Goal: Task Accomplishment & Management: Use online tool/utility

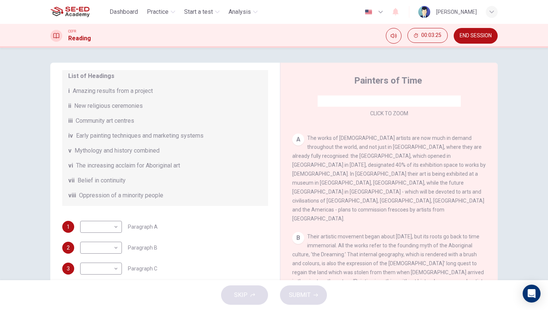
scroll to position [109, 0]
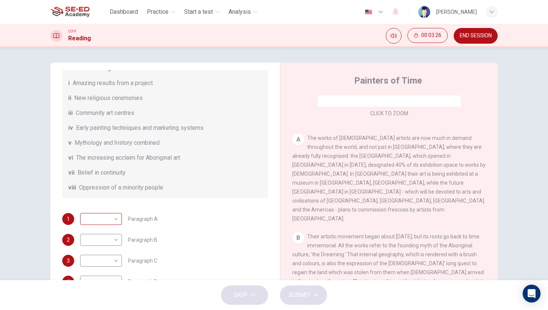
click at [113, 219] on body "This site uses cookies, as explained in our Privacy Policy . If you agree to th…" at bounding box center [274, 155] width 548 height 310
click at [95, 272] on li "vi" at bounding box center [99, 274] width 42 height 12
type input "vi"
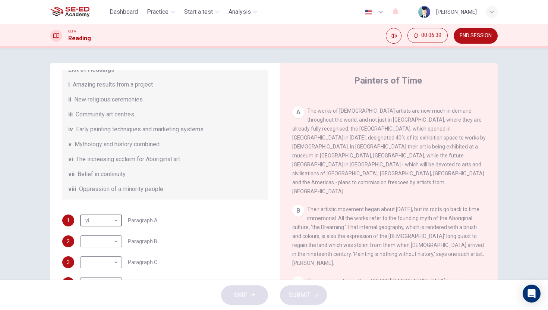
scroll to position [147, 0]
click at [108, 238] on body "This site uses cookies, as explained in our Privacy Policy . If you agree to th…" at bounding box center [274, 155] width 548 height 310
click at [94, 263] on li "v" at bounding box center [99, 262] width 42 height 12
type input "v"
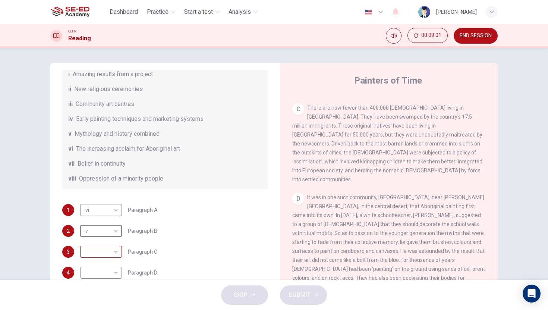
scroll to position [119, 0]
click at [107, 250] on body "This site uses cookies, as explained in our Privacy Policy . If you agree to th…" at bounding box center [274, 155] width 548 height 310
click at [93, 250] on li "iv" at bounding box center [99, 250] width 42 height 12
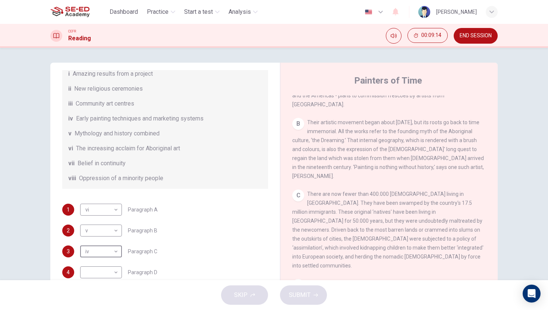
scroll to position [235, 0]
click at [109, 254] on body "This site uses cookies, as explained in our Privacy Policy . If you agree to th…" at bounding box center [274, 155] width 548 height 310
click at [101, 263] on li "v" at bounding box center [99, 262] width 42 height 12
type input "v"
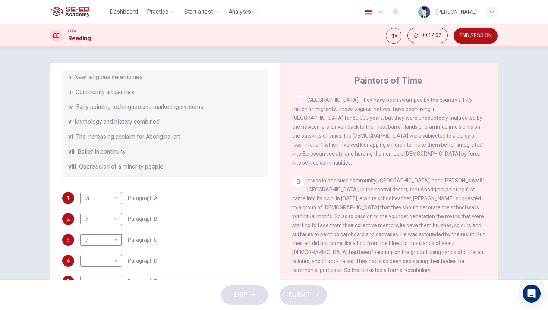
scroll to position [132, 0]
click at [102, 259] on body "This site uses cookies, as explained in our Privacy Policy . If you agree to th…" at bounding box center [274, 155] width 548 height 310
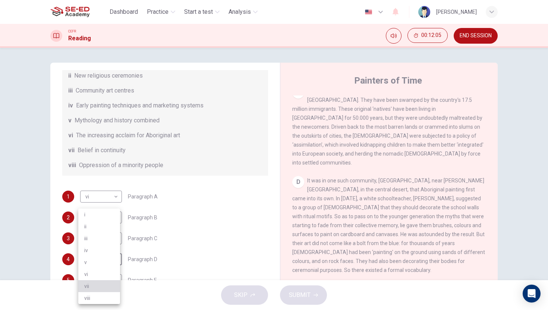
click at [97, 286] on li "vii" at bounding box center [99, 286] width 42 height 12
type input "vii"
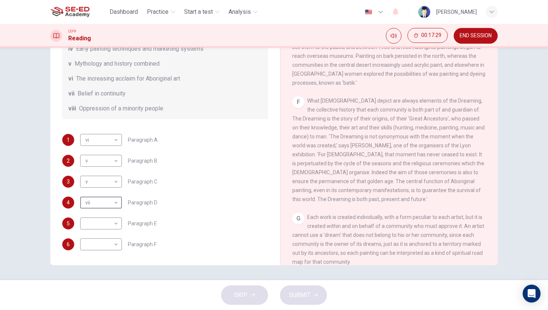
scroll to position [565, 0]
click at [108, 222] on body "This site uses cookies, as explained in our Privacy Policy . If you agree to th…" at bounding box center [274, 155] width 548 height 310
click at [99, 227] on li "ii" at bounding box center [99, 226] width 42 height 12
type input "ii"
click at [103, 246] on body "This site uses cookies, as explained in our Privacy Policy . If you agree to th…" at bounding box center [274, 155] width 548 height 310
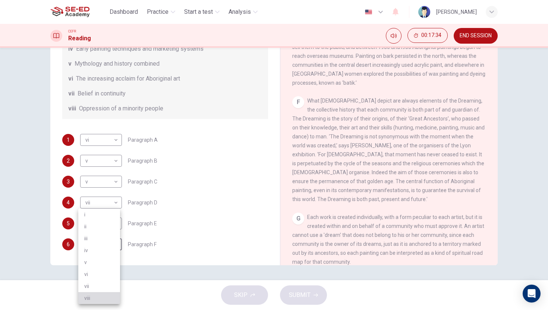
click at [95, 296] on li "viii" at bounding box center [99, 298] width 42 height 12
type input "viii"
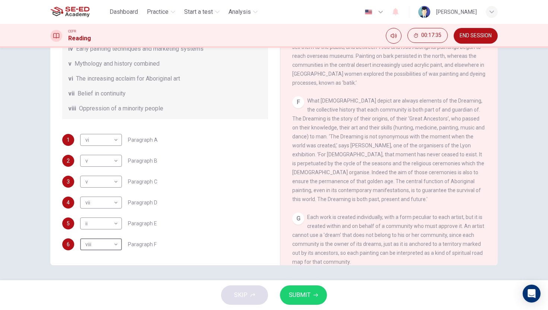
click at [306, 297] on span "SUBMIT" at bounding box center [300, 295] width 22 height 10
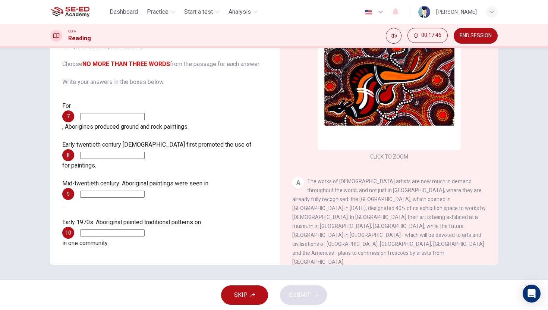
scroll to position [0, 0]
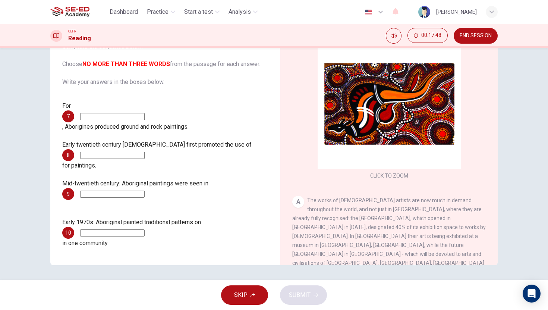
click at [106, 113] on input at bounding box center [112, 116] width 65 height 7
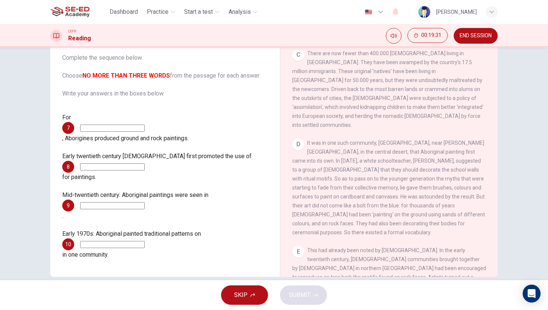
scroll to position [341, 0]
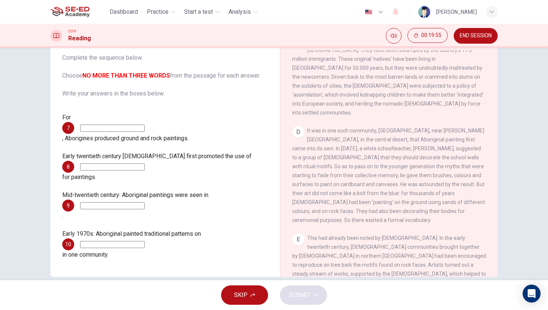
click at [129, 125] on input at bounding box center [112, 128] width 65 height 7
type input "twentieth century"
click at [128, 163] on input at bounding box center [112, 166] width 65 height 7
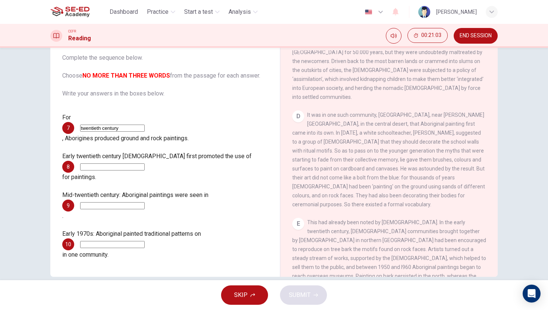
scroll to position [357, 0]
type input "wax"
click at [126, 202] on input at bounding box center [112, 205] width 65 height 7
click at [95, 125] on input "twentieth century" at bounding box center [112, 128] width 65 height 7
type input "early twentieth century"
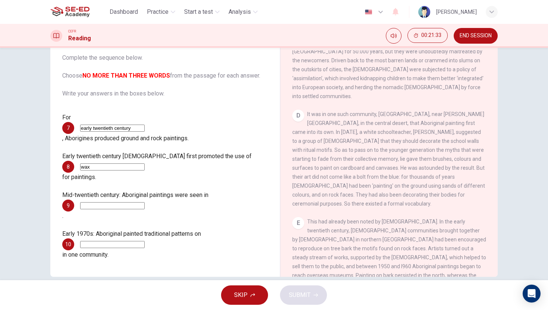
click at [95, 202] on input at bounding box center [112, 205] width 65 height 7
drag, startPoint x: 111, startPoint y: 159, endPoint x: 59, endPoint y: 159, distance: 51.5
click at [59, 159] on div "Questions 7 - 10 Complete the sequence below. Choose NO MORE THAN THREE WORDS f…" at bounding box center [165, 146] width 218 height 242
type input "tree bark"
click at [113, 202] on input at bounding box center [112, 205] width 65 height 7
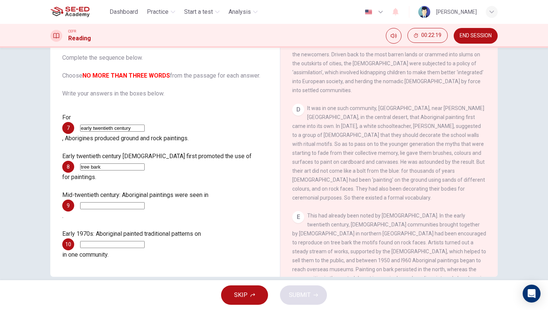
scroll to position [365, 0]
type input "batik"
click at [135, 241] on input at bounding box center [112, 244] width 65 height 7
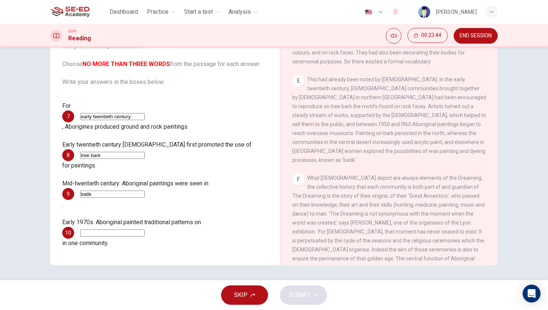
scroll to position [489, 0]
drag, startPoint x: 372, startPoint y: 168, endPoint x: 408, endPoint y: 167, distance: 35.4
click at [408, 173] on span "What [DEMOGRAPHIC_DATA] depict are always elements of the Dreaming, the collect…" at bounding box center [388, 225] width 192 height 104
click at [127, 229] on input at bounding box center [112, 232] width 65 height 7
type input "Stephane"
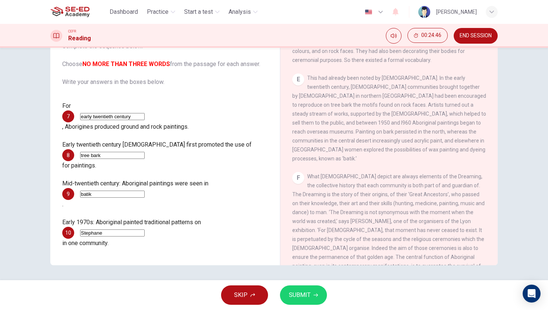
click at [293, 286] on button "SUBMIT" at bounding box center [303, 294] width 47 height 19
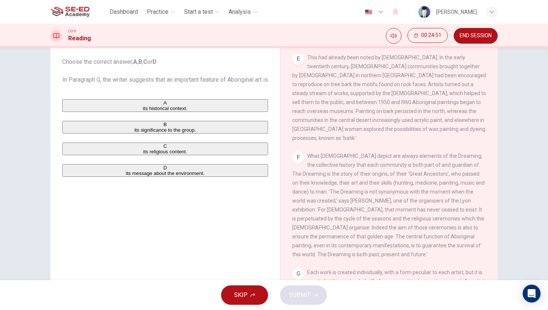
scroll to position [663, 0]
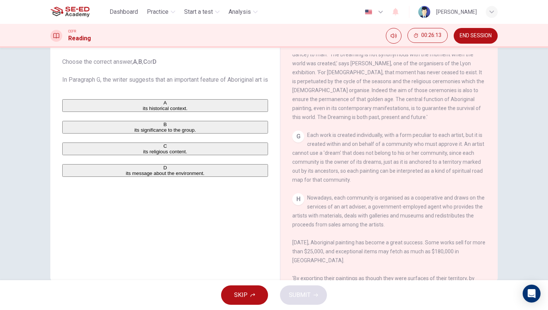
click at [59, 184] on div "Question 11 Choose the correct answer, A , B , C or D In Paragraph G, the write…" at bounding box center [165, 106] width 218 height 155
click at [63, 177] on button "D its message about the environment." at bounding box center [165, 170] width 206 height 13
click at [314, 290] on button "SUBMIT" at bounding box center [303, 294] width 47 height 19
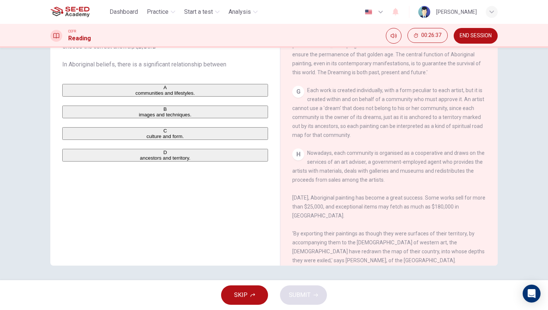
scroll to position [57, 0]
click at [71, 133] on div "C" at bounding box center [165, 131] width 204 height 6
click at [301, 290] on span "SUBMIT" at bounding box center [300, 295] width 22 height 10
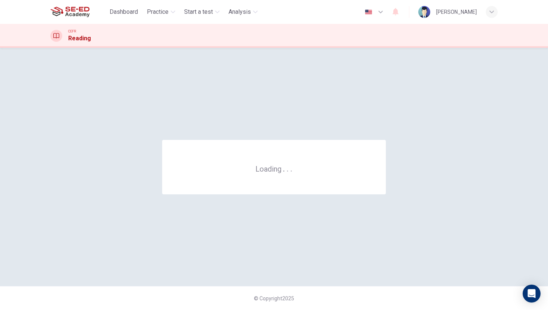
scroll to position [0, 0]
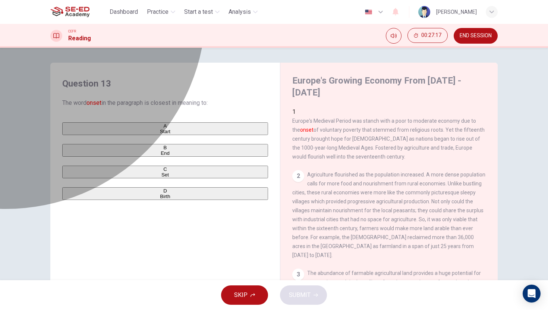
click at [66, 194] on div "D" at bounding box center [165, 191] width 204 height 6
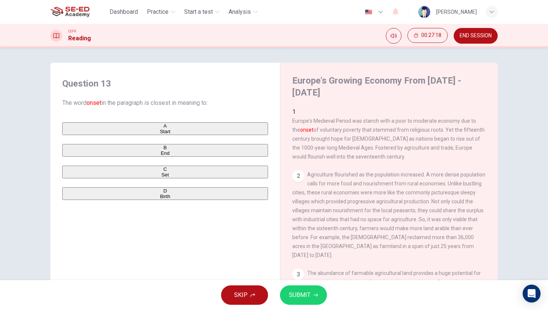
click at [305, 293] on span "SUBMIT" at bounding box center [300, 295] width 22 height 10
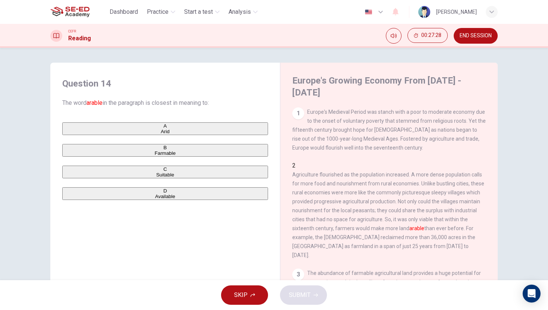
click at [68, 194] on div "D" at bounding box center [165, 191] width 204 height 6
click at [299, 292] on span "SUBMIT" at bounding box center [300, 295] width 22 height 10
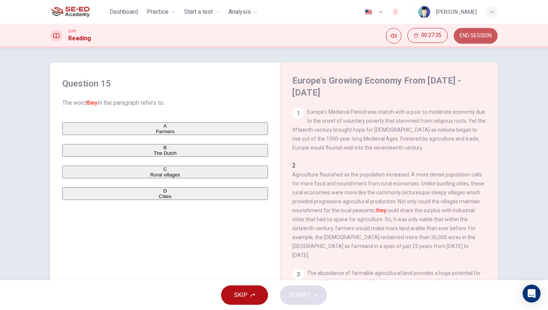
click at [469, 41] on button "END SESSION" at bounding box center [476, 36] width 44 height 16
